Goal: Book appointment/travel/reservation

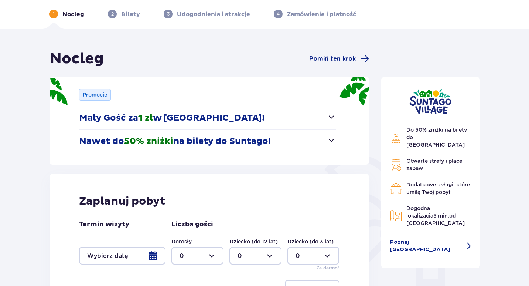
scroll to position [111, 0]
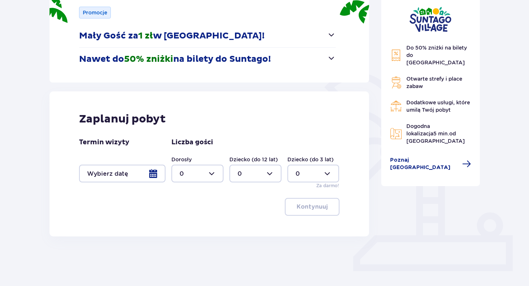
click at [211, 169] on div at bounding box center [198, 173] width 52 height 18
click at [178, 225] on span "2" at bounding box center [197, 227] width 51 height 16
type input "2"
click at [254, 175] on div at bounding box center [256, 173] width 52 height 18
click at [238, 224] on p "2" at bounding box center [240, 227] width 4 height 8
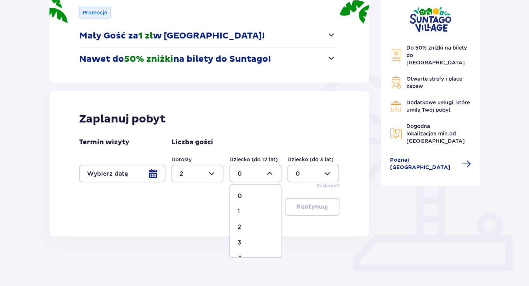
type input "2"
click at [154, 170] on div at bounding box center [122, 173] width 86 height 18
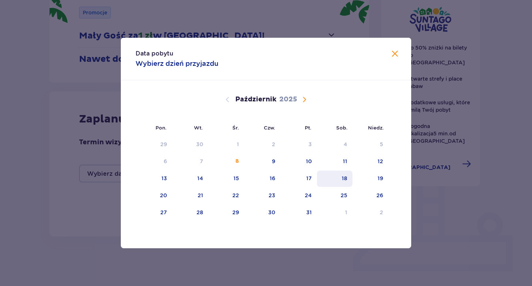
click at [349, 179] on div "18" at bounding box center [335, 178] width 36 height 16
click at [373, 178] on div "19" at bounding box center [371, 178] width 36 height 16
type input "18.10.25 - 19.10.25"
type input "0"
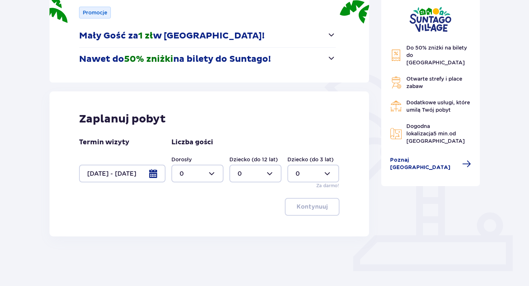
click at [204, 172] on div at bounding box center [198, 173] width 52 height 18
click at [180, 225] on p "2" at bounding box center [182, 227] width 4 height 8
type input "2"
click at [246, 173] on div at bounding box center [256, 173] width 52 height 18
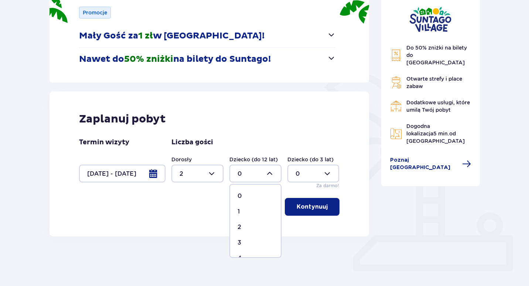
click at [237, 226] on span "2" at bounding box center [255, 227] width 51 height 16
type input "2"
click at [316, 203] on p "Kontynuuj" at bounding box center [312, 207] width 31 height 8
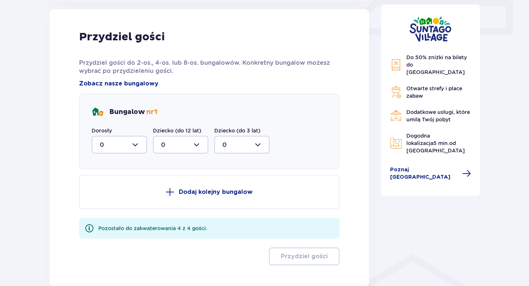
scroll to position [347, 0]
click at [135, 146] on div at bounding box center [119, 144] width 55 height 18
drag, startPoint x: 99, startPoint y: 196, endPoint x: 125, endPoint y: 170, distance: 36.3
click at [99, 195] on span "2" at bounding box center [119, 198] width 54 height 16
type input "2"
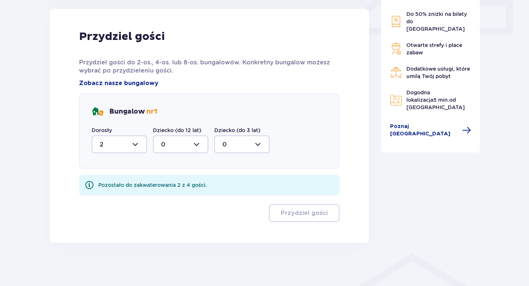
click at [177, 147] on div at bounding box center [180, 144] width 55 height 18
click at [161, 196] on span "2" at bounding box center [181, 198] width 54 height 16
type input "2"
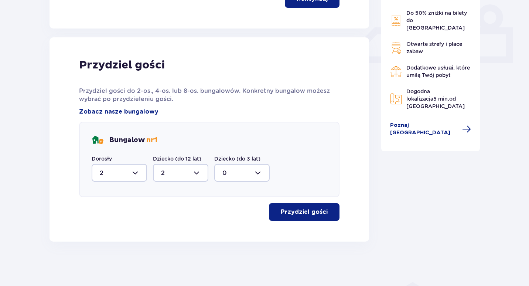
click at [285, 212] on p "Przydziel gości" at bounding box center [304, 212] width 47 height 8
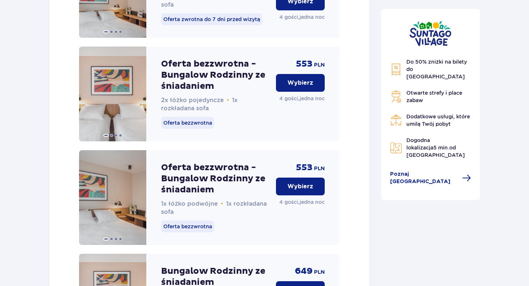
scroll to position [967, 0]
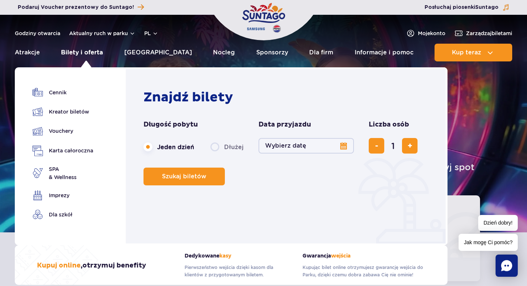
click at [92, 49] on link "Bilety i oferta" at bounding box center [82, 53] width 42 height 18
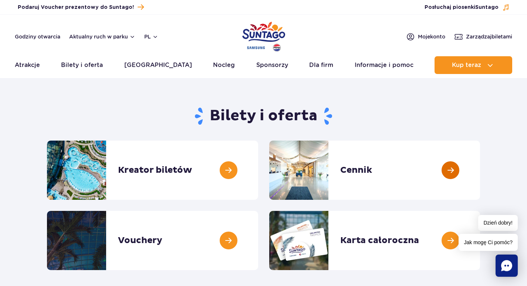
click at [480, 167] on link at bounding box center [480, 169] width 0 height 59
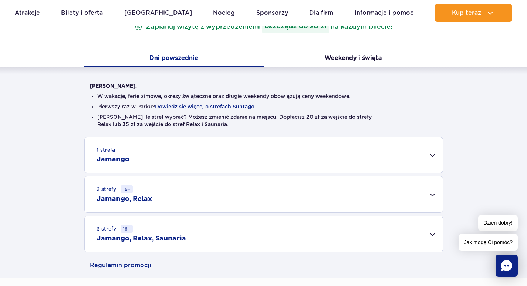
scroll to position [148, 0]
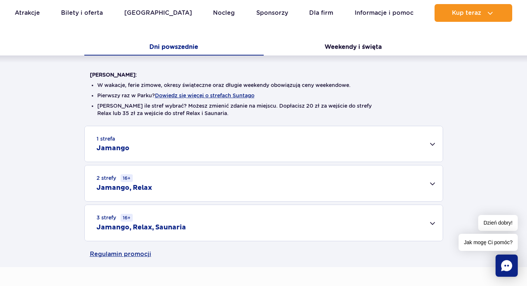
click at [430, 140] on div "1 strefa Jamango" at bounding box center [264, 143] width 358 height 35
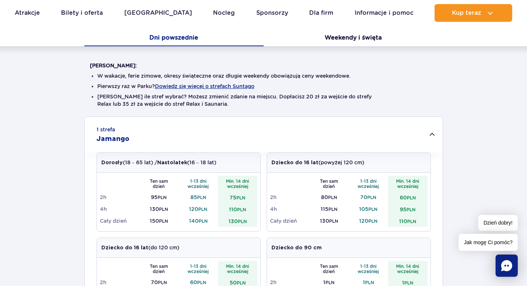
scroll to position [185, 0]
